Goal: Task Accomplishment & Management: Use online tool/utility

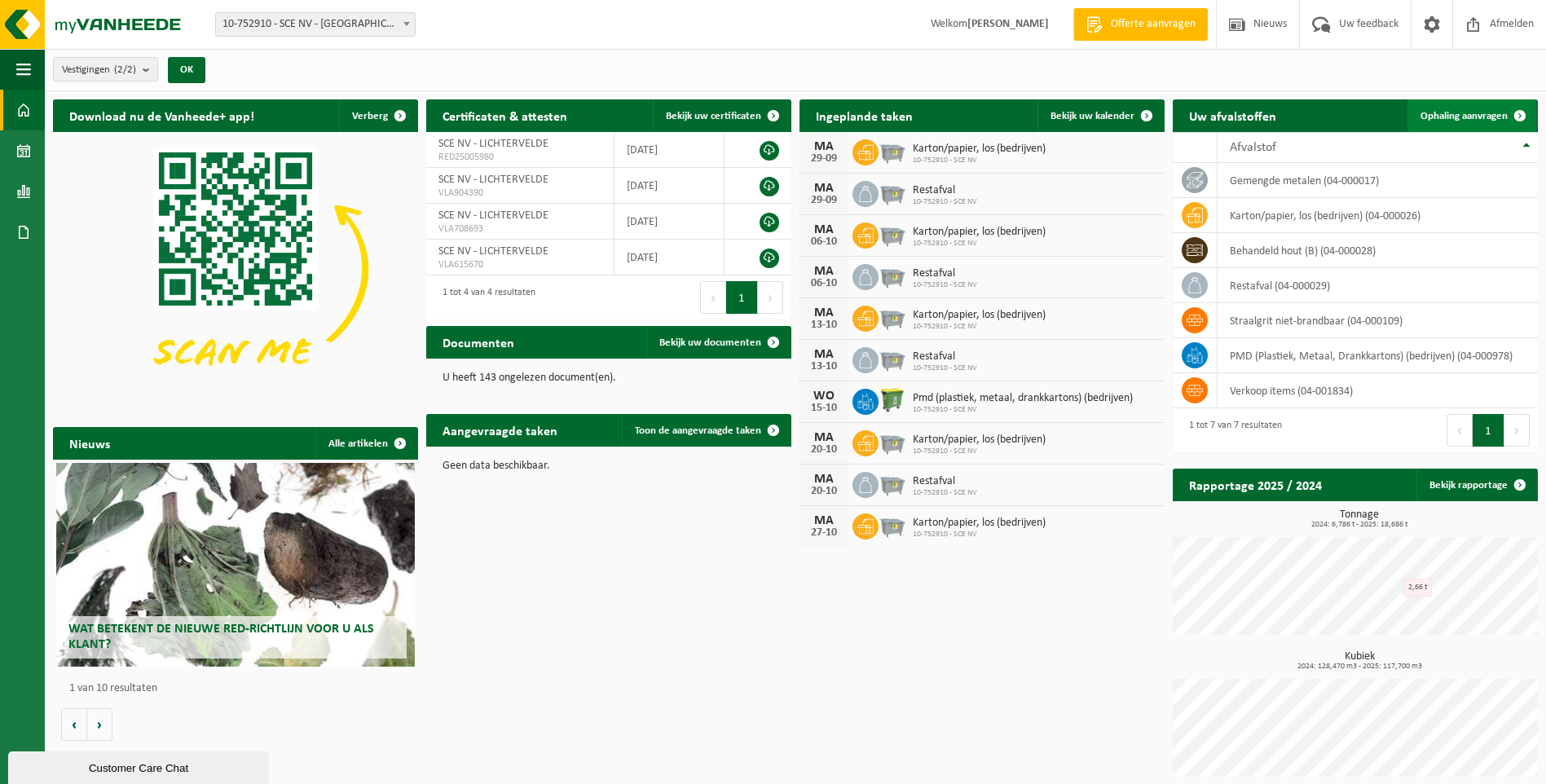
click at [1462, 118] on span "Ophaling aanvragen" at bounding box center [1463, 117] width 87 height 11
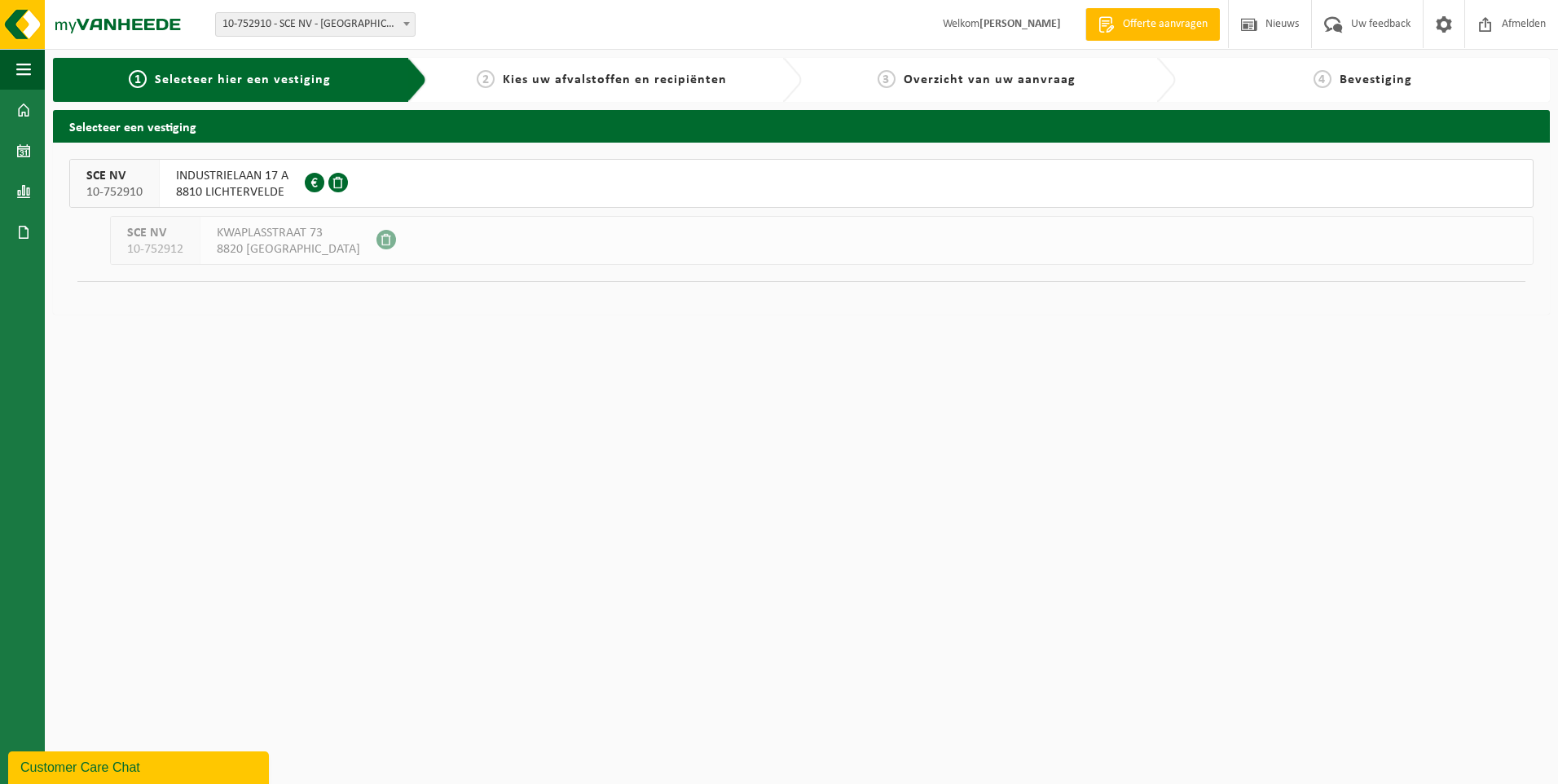
click at [263, 180] on span "INDUSTRIELAAN 17 A" at bounding box center [232, 176] width 113 height 17
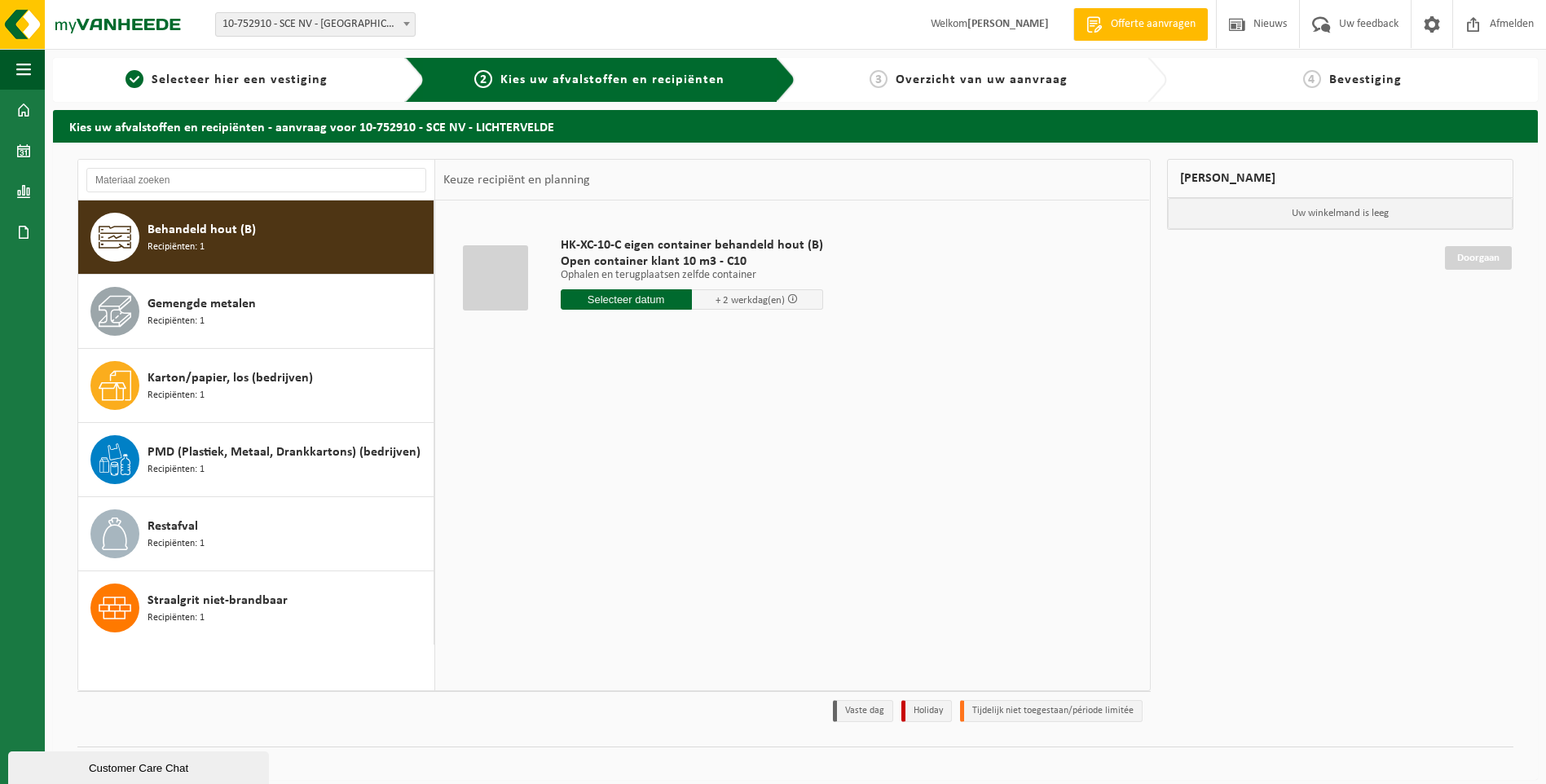
click at [185, 237] on span "Behandeld hout (B)" at bounding box center [202, 230] width 108 height 19
click at [624, 297] on input "text" at bounding box center [626, 299] width 131 height 20
click at [570, 465] on div "22" at bounding box center [576, 470] width 28 height 26
type input "Van [DATE]"
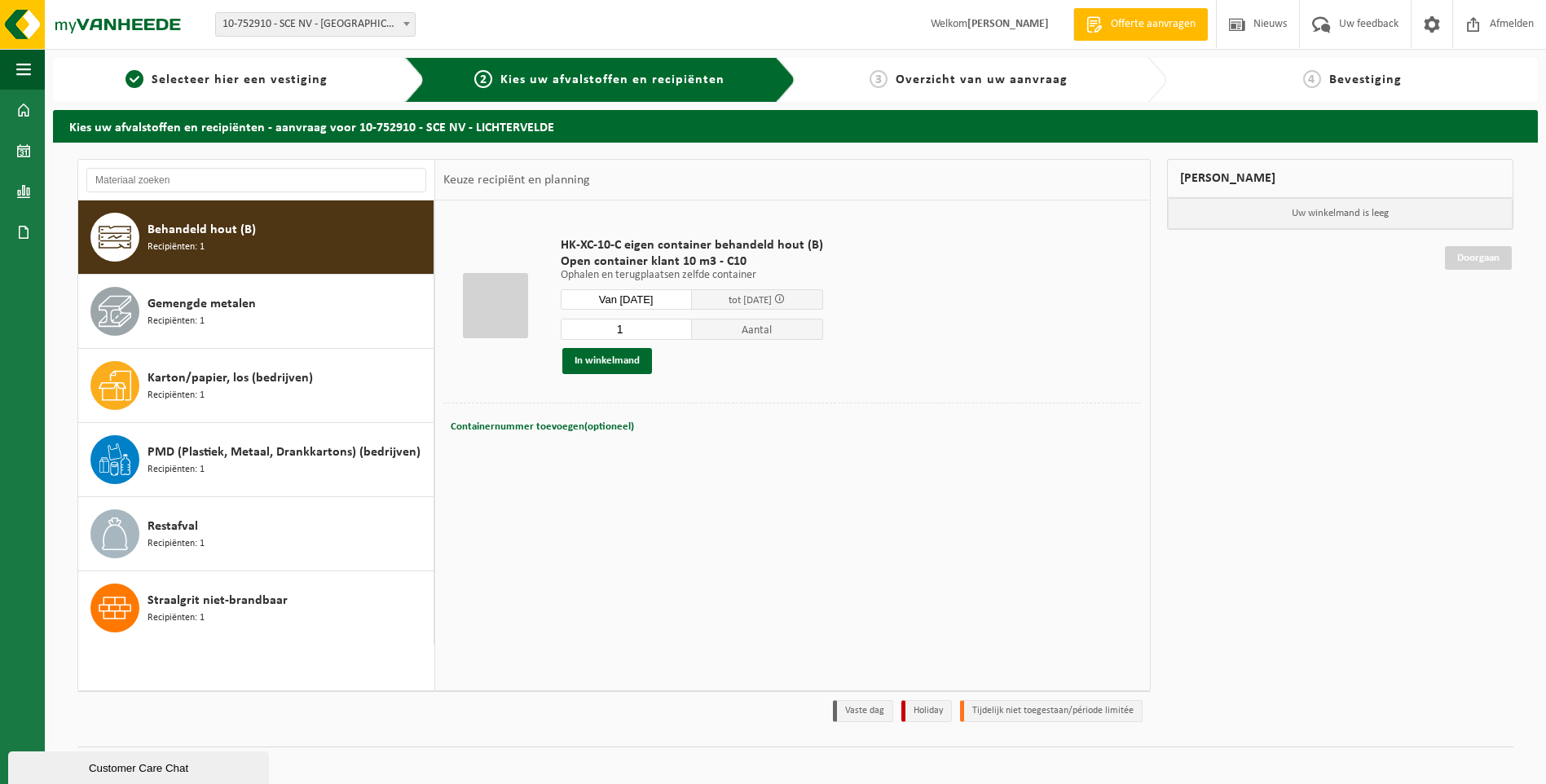
click at [785, 298] on span at bounding box center [779, 299] width 11 height 11
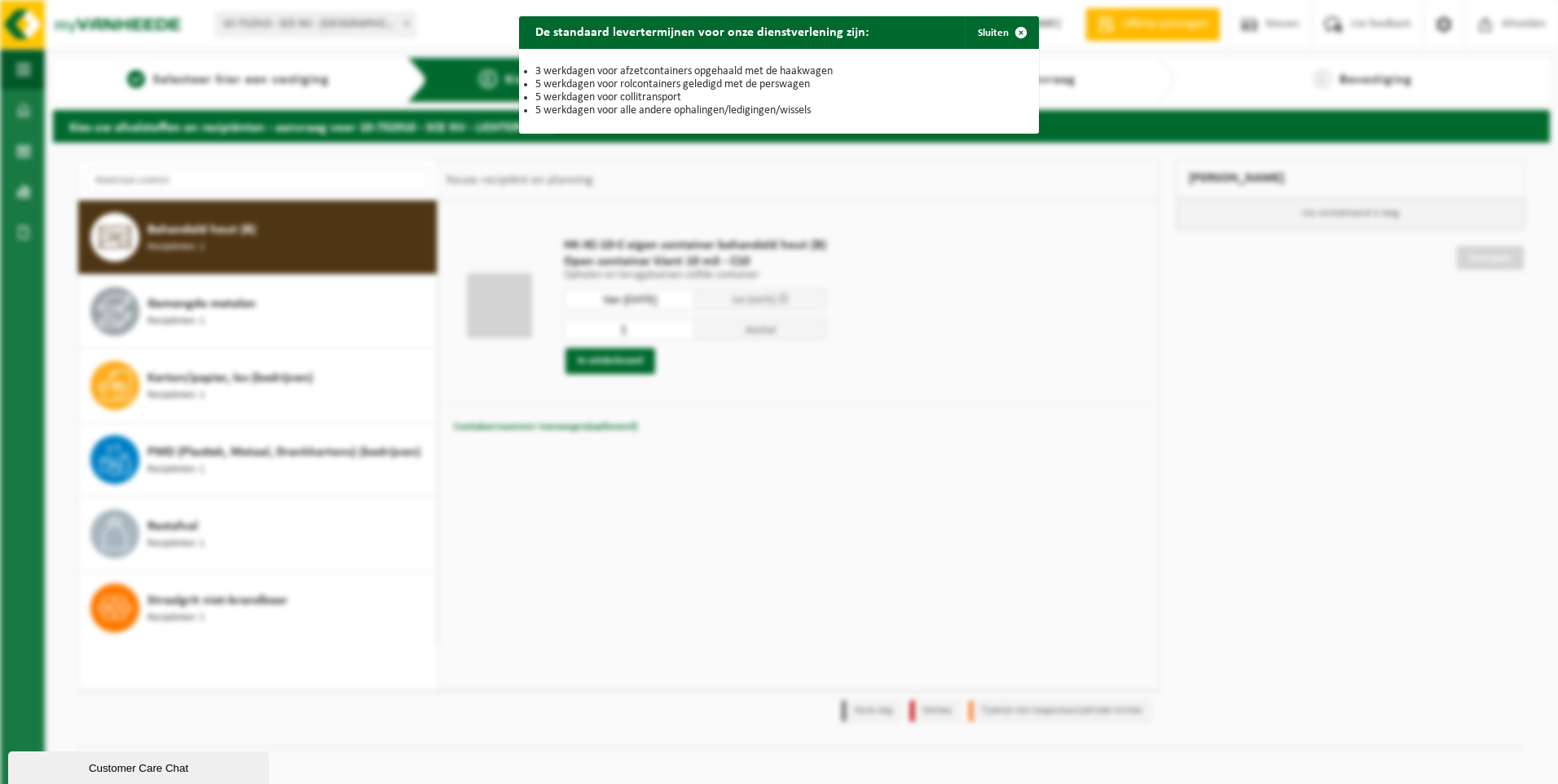
click at [849, 418] on div "De standaard levertermijnen voor onze dienstverlening zijn: Sluiten 3 werkdagen…" at bounding box center [779, 392] width 1558 height 784
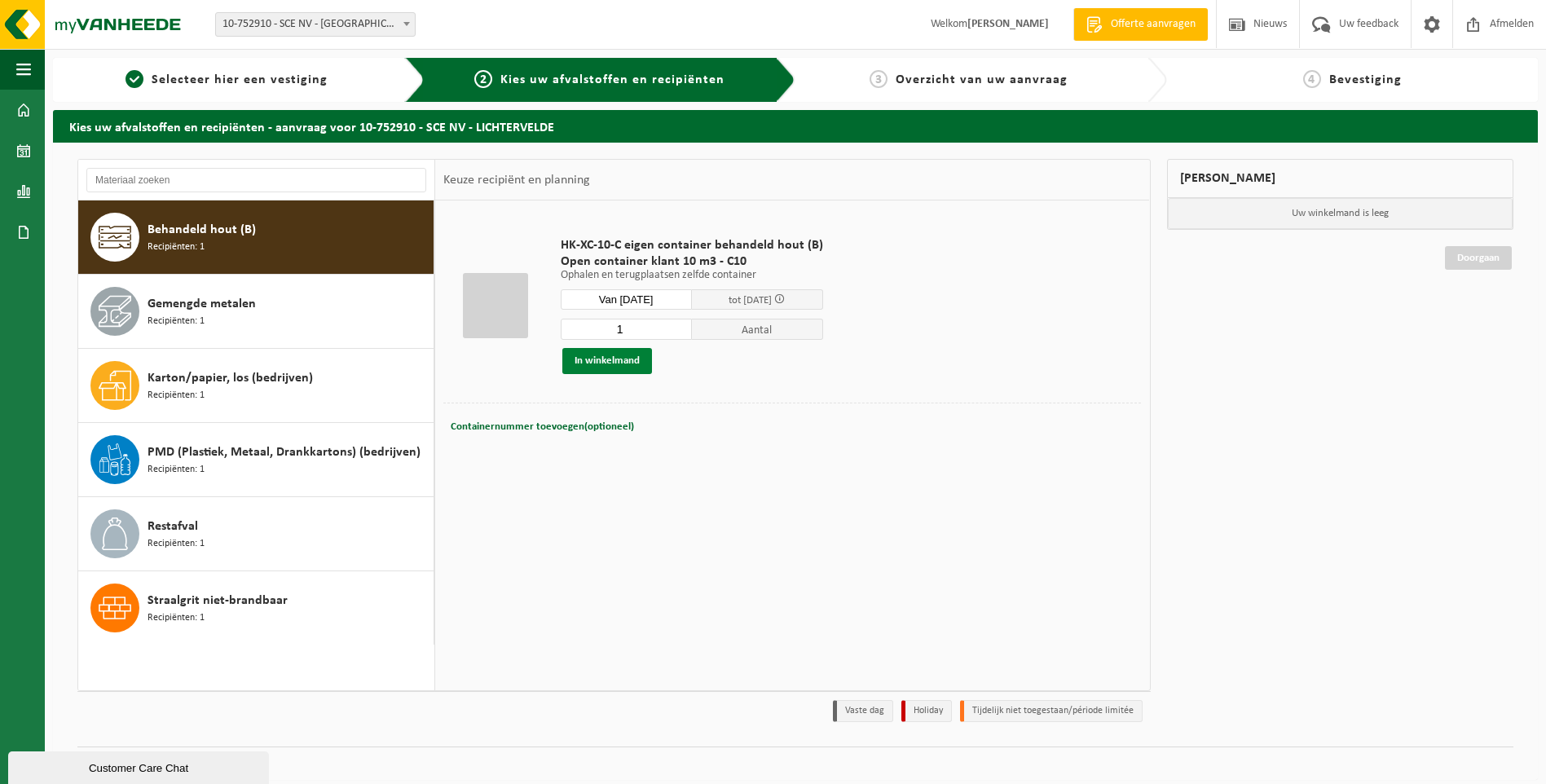
click at [625, 360] on button "In winkelmand" at bounding box center [608, 361] width 90 height 26
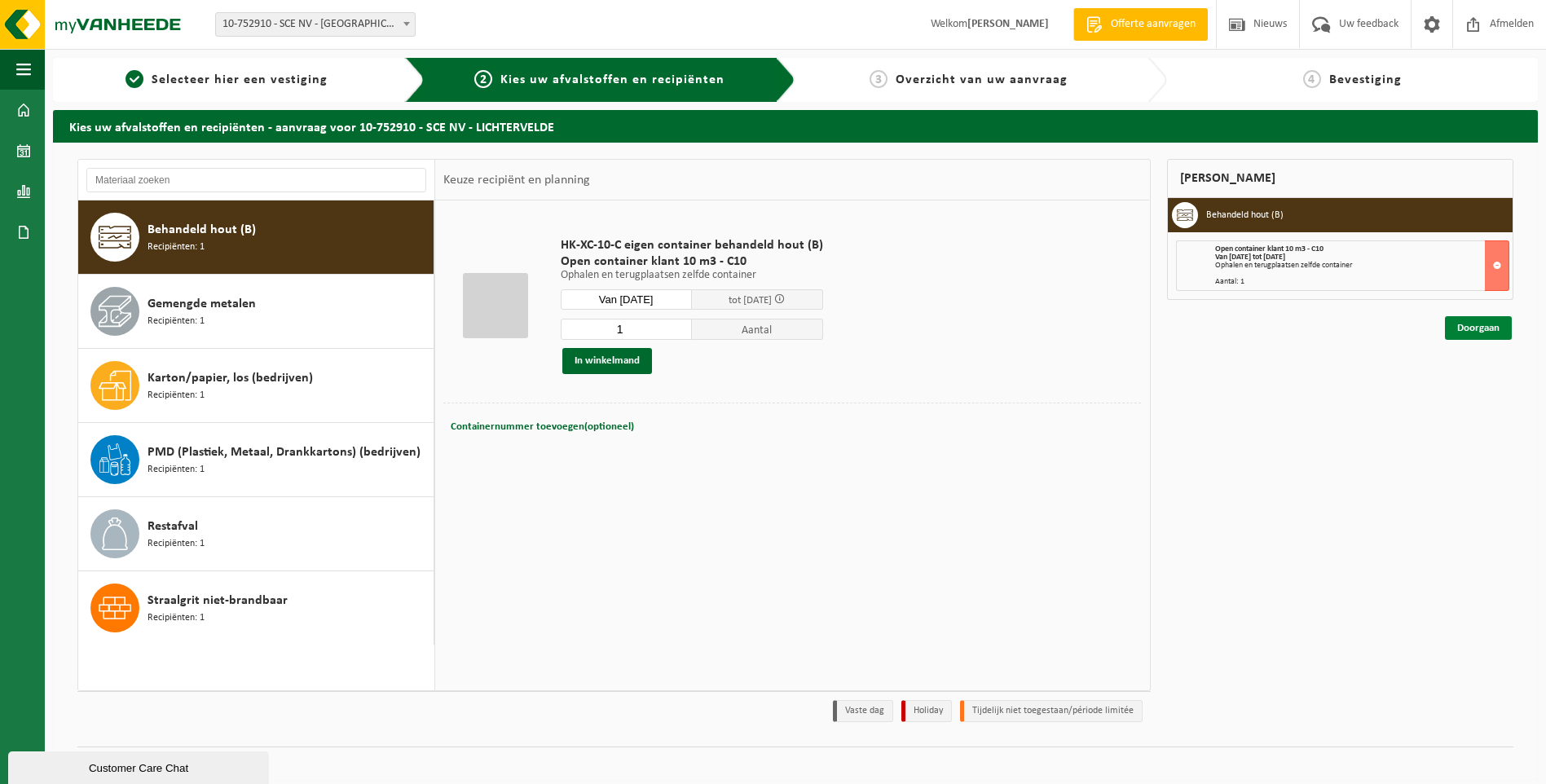
click at [1475, 327] on link "Doorgaan" at bounding box center [1478, 328] width 67 height 24
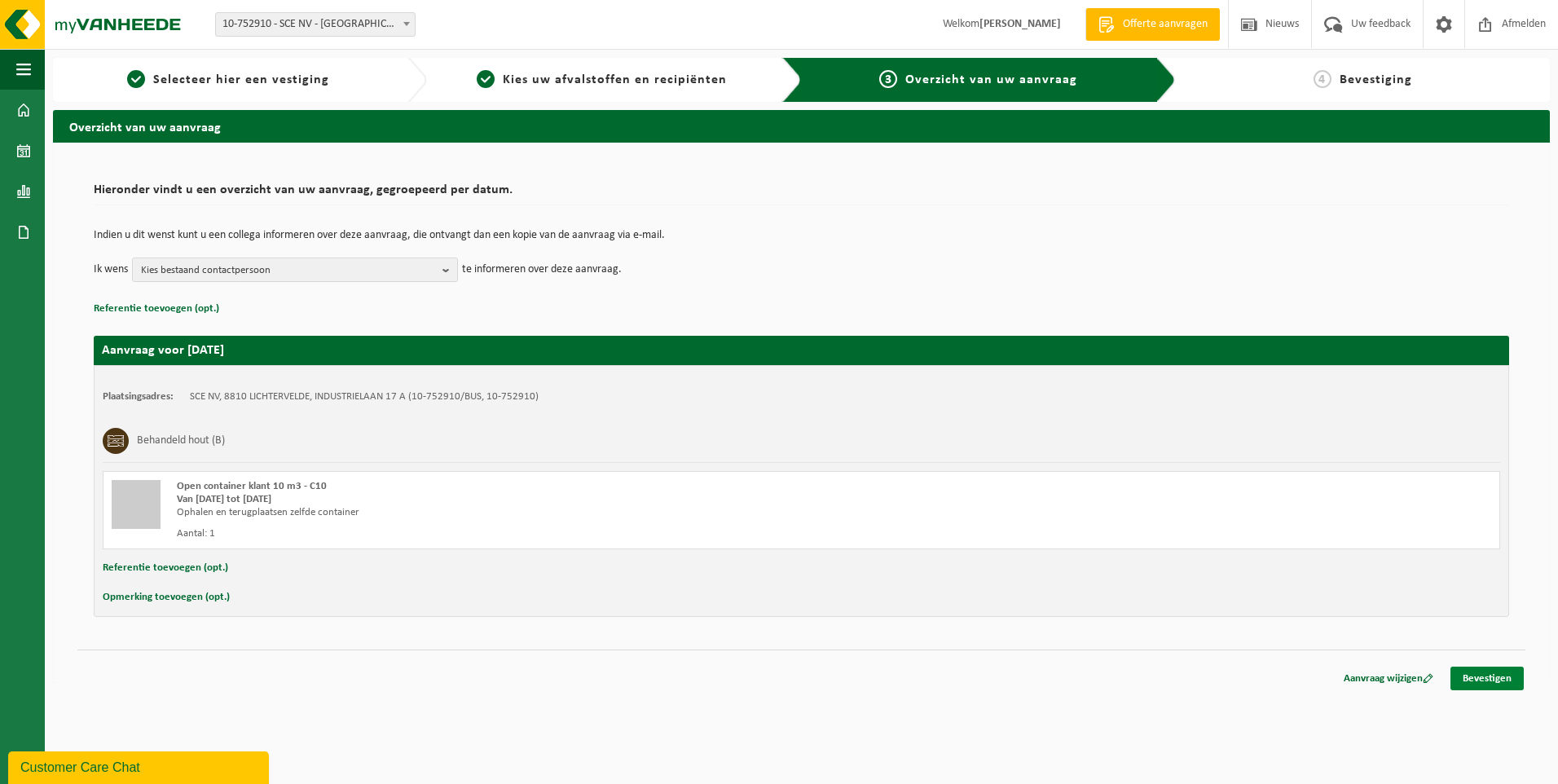
click at [1499, 678] on link "Bevestigen" at bounding box center [1487, 678] width 73 height 24
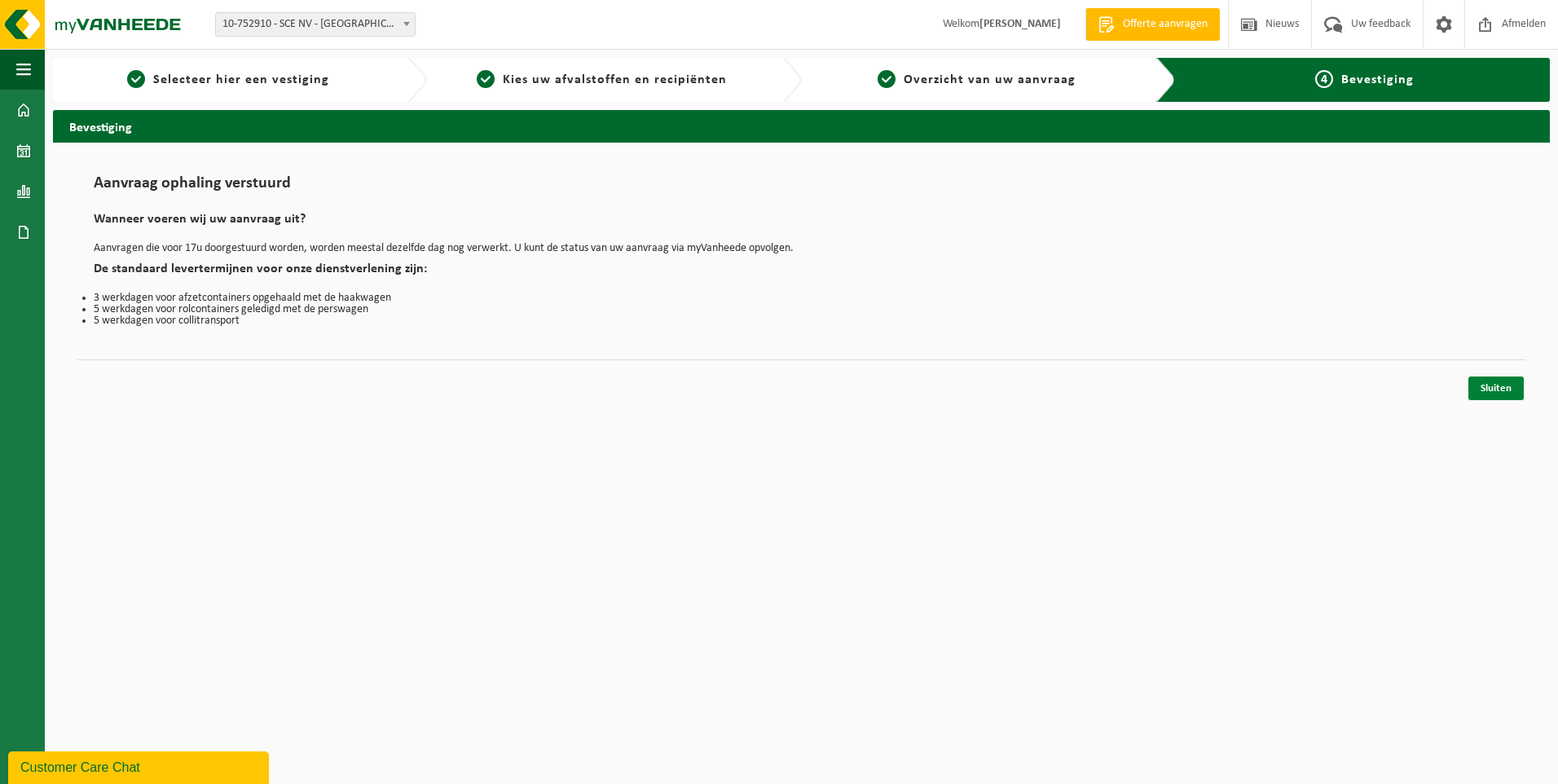
click at [1496, 387] on link "Sluiten" at bounding box center [1496, 388] width 55 height 24
